Goal: Transaction & Acquisition: Purchase product/service

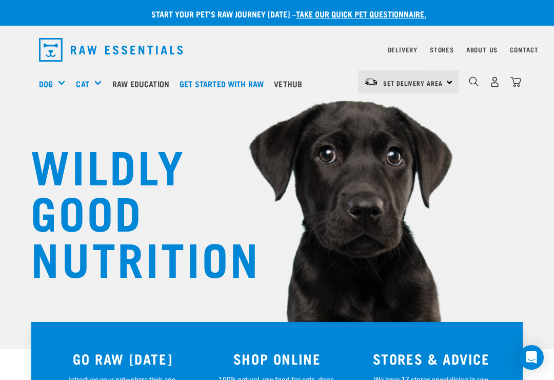
click at [519, 80] on img "dropdown navigation" at bounding box center [515, 81] width 11 height 11
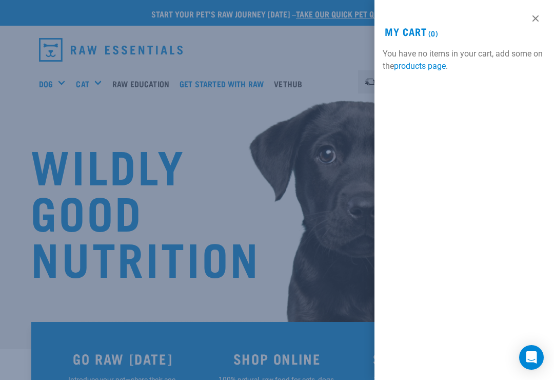
click at [541, 22] on link at bounding box center [535, 18] width 16 height 16
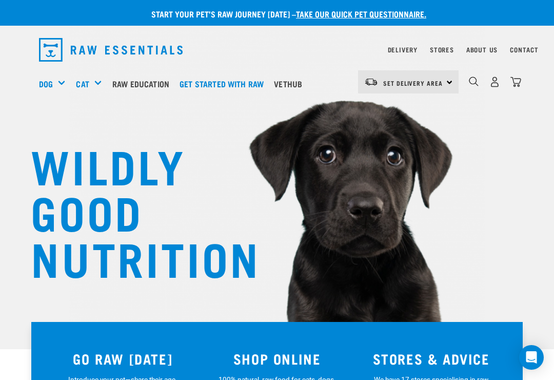
click at [409, 50] on link "Delivery" at bounding box center [403, 50] width 30 height 4
click at [450, 80] on div "Set Delivery Area North Island South Island" at bounding box center [408, 81] width 101 height 23
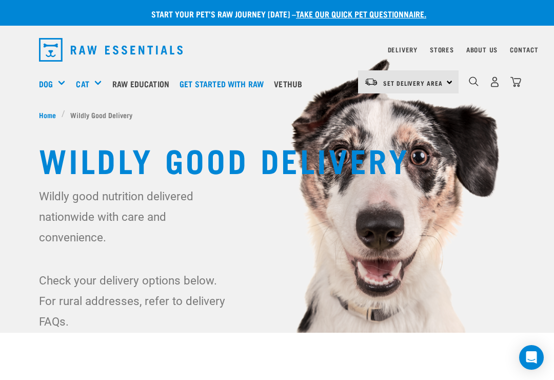
click at [492, 77] on img "dropdown navigation" at bounding box center [494, 81] width 11 height 11
click at [495, 79] on img "dropdown navigation" at bounding box center [494, 81] width 11 height 11
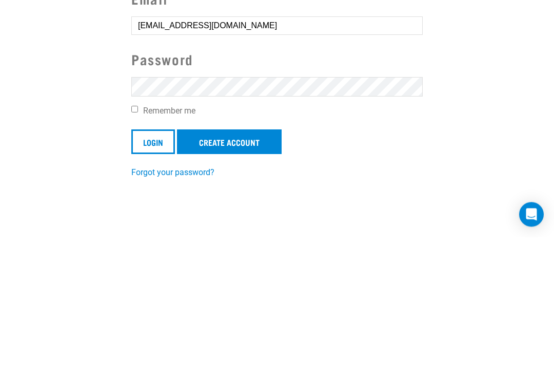
scroll to position [147, 0]
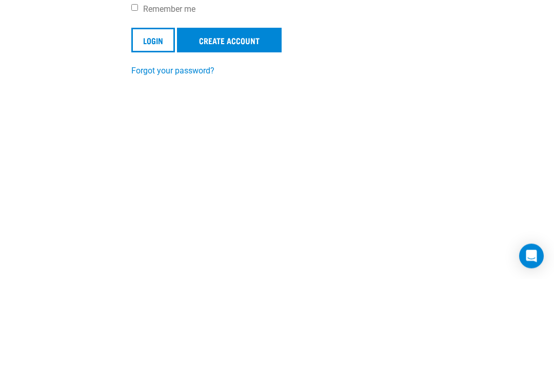
click at [135, 112] on input "Remember me" at bounding box center [134, 109] width 7 height 7
checkbox input "true"
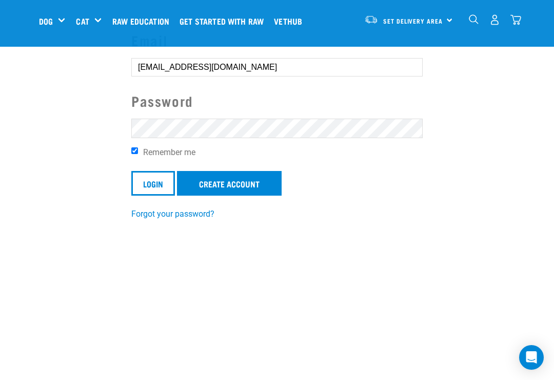
click at [156, 187] on input "Login" at bounding box center [153, 183] width 44 height 25
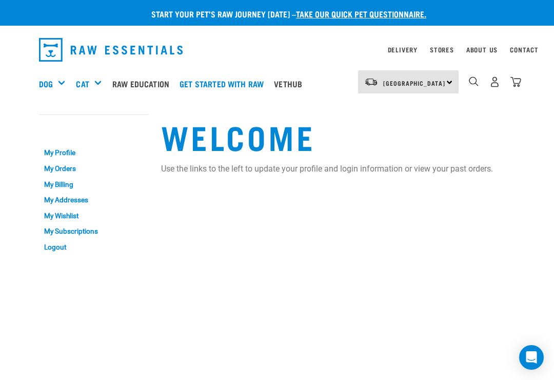
click at [60, 165] on link "My Orders" at bounding box center [94, 169] width 110 height 16
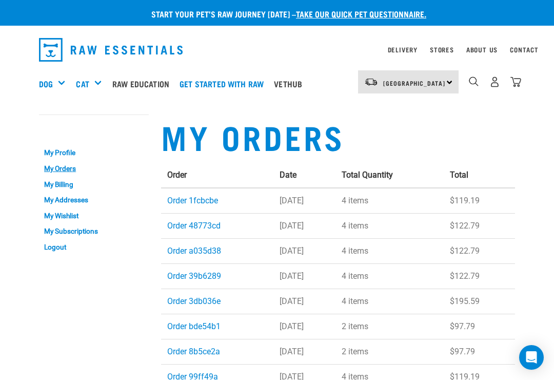
click at [205, 202] on link "Order 1fcbcbe" at bounding box center [192, 200] width 51 height 10
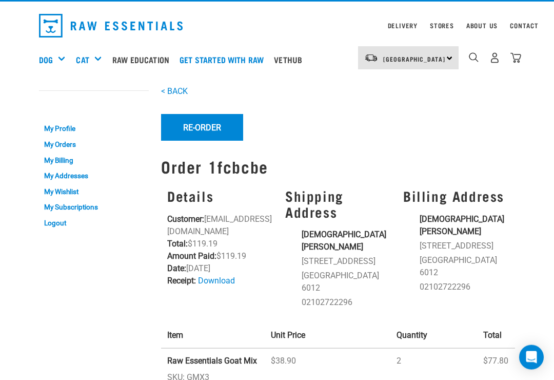
scroll to position [24, 0]
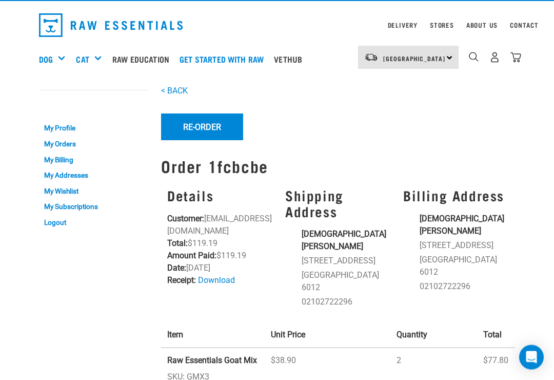
click at [202, 123] on button "Re-Order" at bounding box center [202, 127] width 82 height 27
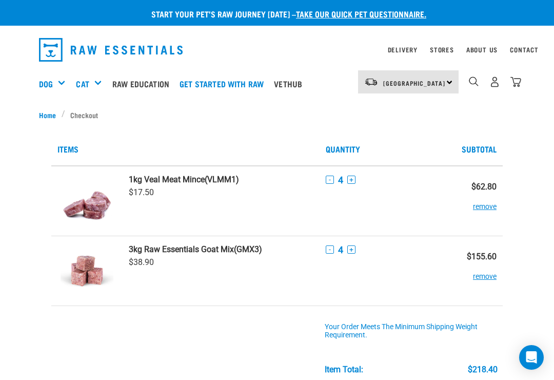
click at [331, 251] on button "-" at bounding box center [330, 249] width 8 height 8
click at [327, 252] on button "-" at bounding box center [330, 249] width 8 height 8
click at [330, 180] on button "-" at bounding box center [330, 179] width 8 height 8
click at [336, 177] on div "- 3 +" at bounding box center [387, 179] width 122 height 11
click at [333, 176] on button "-" at bounding box center [330, 179] width 8 height 8
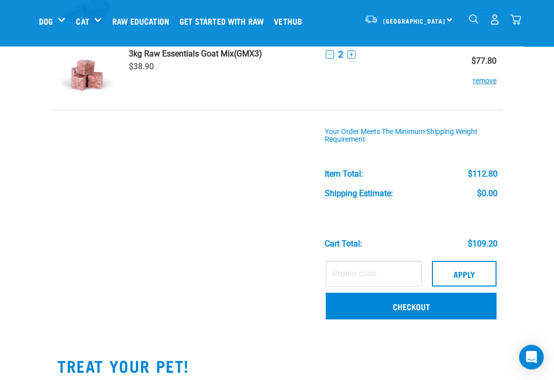
scroll to position [119, 0]
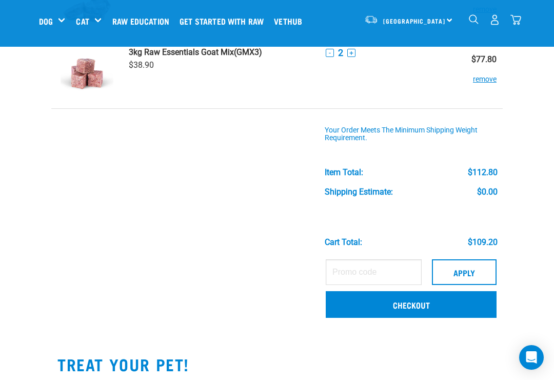
click at [424, 301] on link "Checkout" at bounding box center [411, 304] width 171 height 27
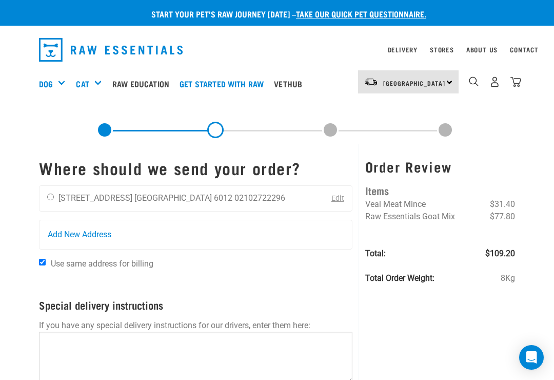
click at [48, 196] on input "radio" at bounding box center [50, 196] width 7 height 7
radio input "true"
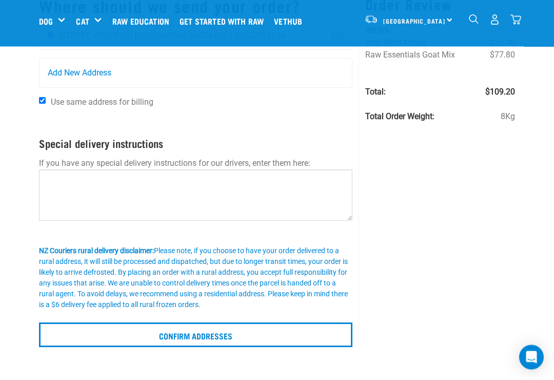
scroll to position [84, 0]
click at [226, 341] on input "Confirm addresses" at bounding box center [195, 334] width 313 height 25
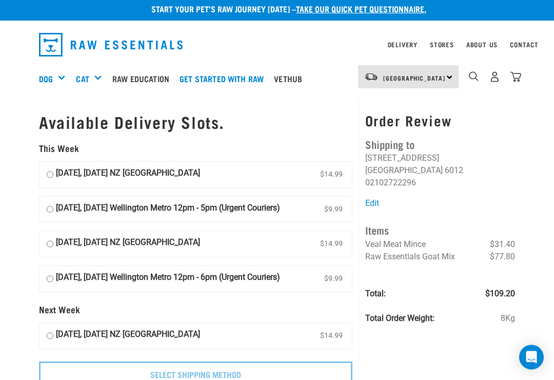
scroll to position [9, 0]
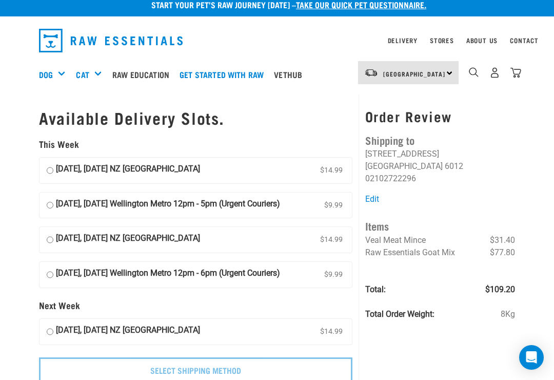
click at [50, 205] on input "04 September, Thursday Wellington Metro 12pm - 5pm (Urgent Couriers) $9.99" at bounding box center [50, 205] width 7 height 15
radio input "true"
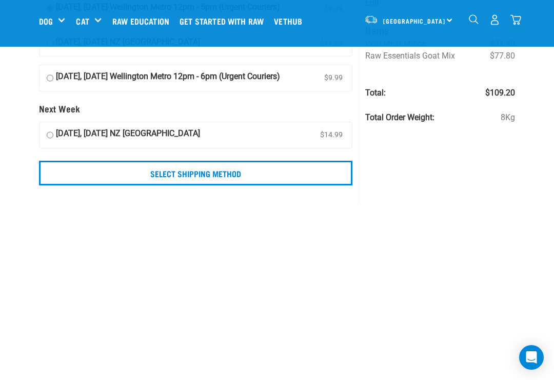
scroll to position [128, 0]
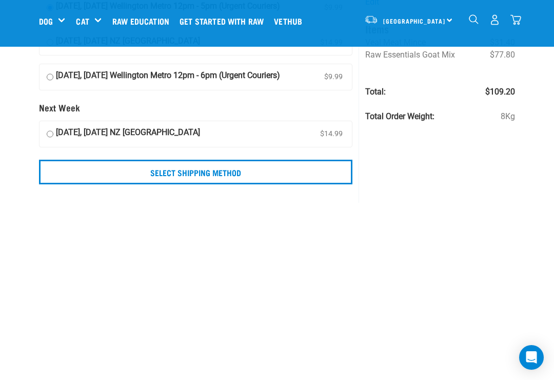
click at [238, 184] on input "Select Shipping Method" at bounding box center [195, 172] width 313 height 25
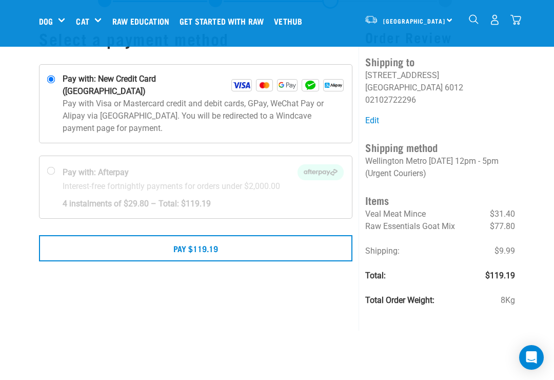
scroll to position [51, 0]
click at [228, 238] on button "Pay $119.19" at bounding box center [195, 247] width 313 height 26
